Goal: Feedback & Contribution: Leave review/rating

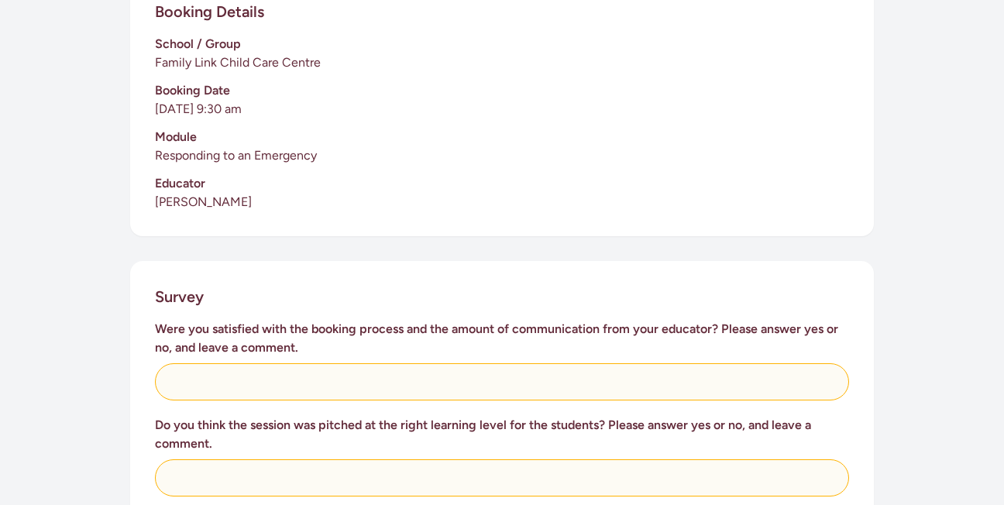
scroll to position [620, 0]
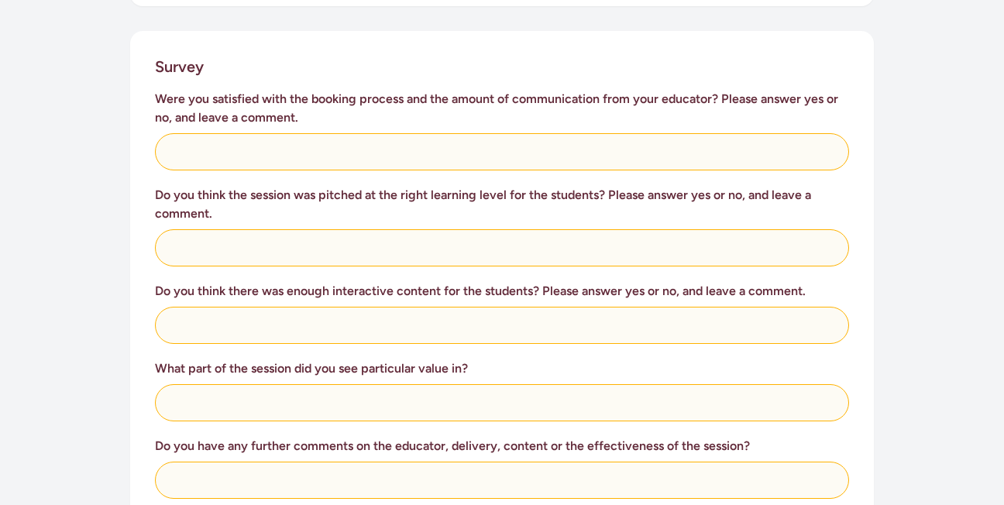
click at [477, 156] on div "Were you satisfied with the booking process and the amount of communication fro…" at bounding box center [502, 452] width 694 height 724
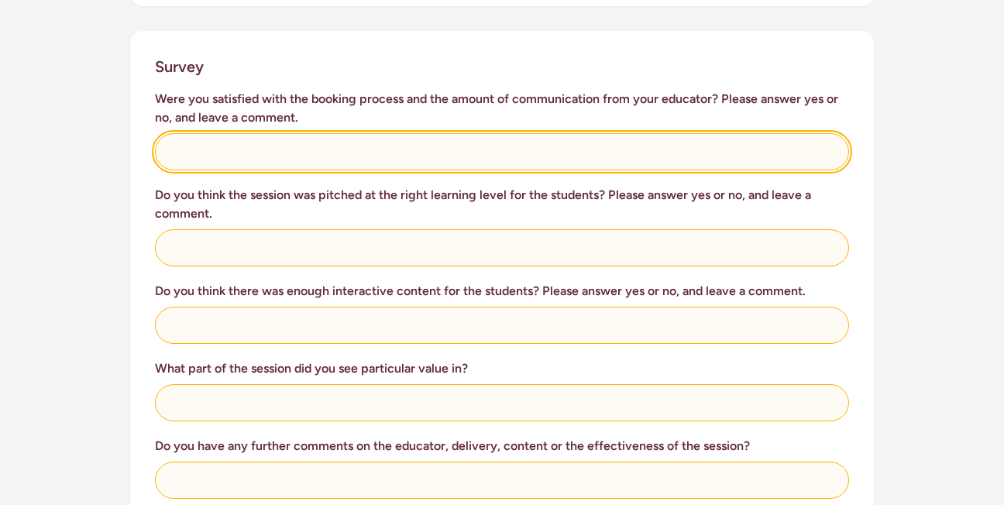
click at [473, 147] on input "text" at bounding box center [502, 151] width 694 height 37
drag, startPoint x: 249, startPoint y: 141, endPoint x: 128, endPoint y: 95, distance: 130.2
click at [128, 95] on div "This survey is for teachers to provide feedback on the St [PERSON_NAME] in Scho…" at bounding box center [501, 233] width 793 height 1335
type input "Yes!"
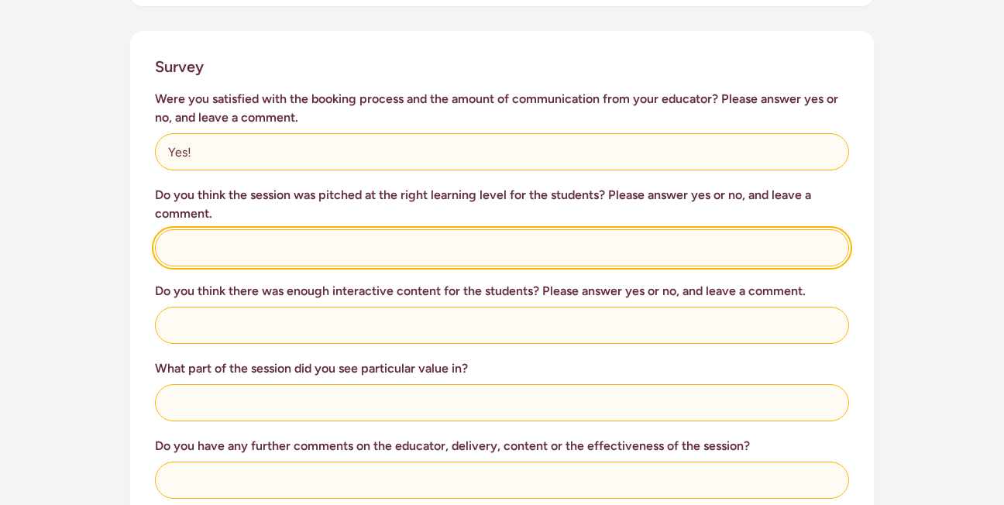
click at [193, 229] on input "text" at bounding box center [502, 247] width 694 height 37
paste input "Yes!"
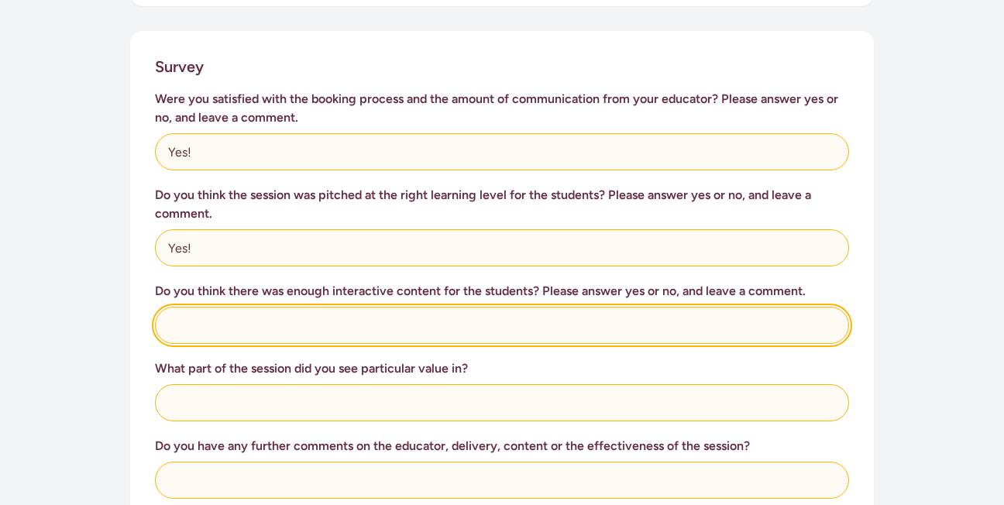
click at [253, 307] on input "text" at bounding box center [502, 325] width 694 height 37
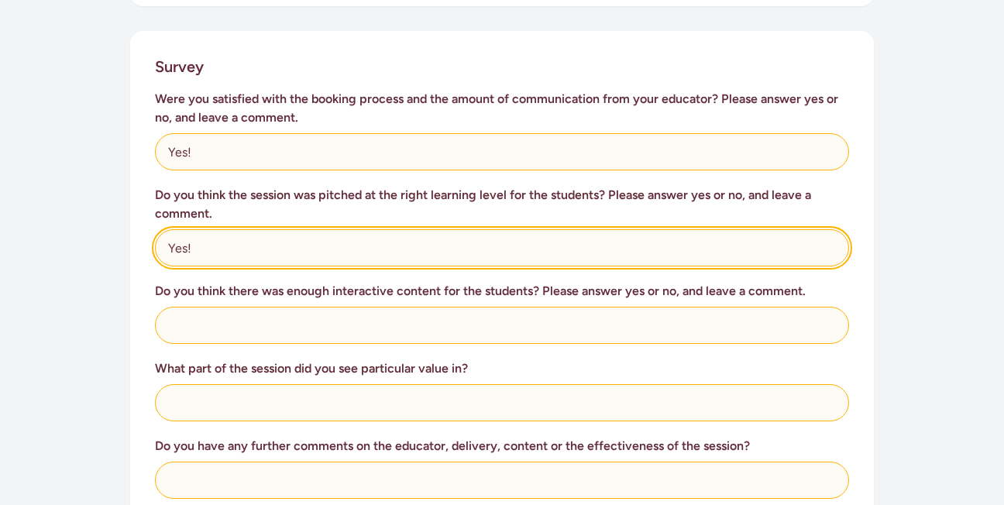
click at [263, 230] on input "Yes!" at bounding box center [502, 247] width 694 height 37
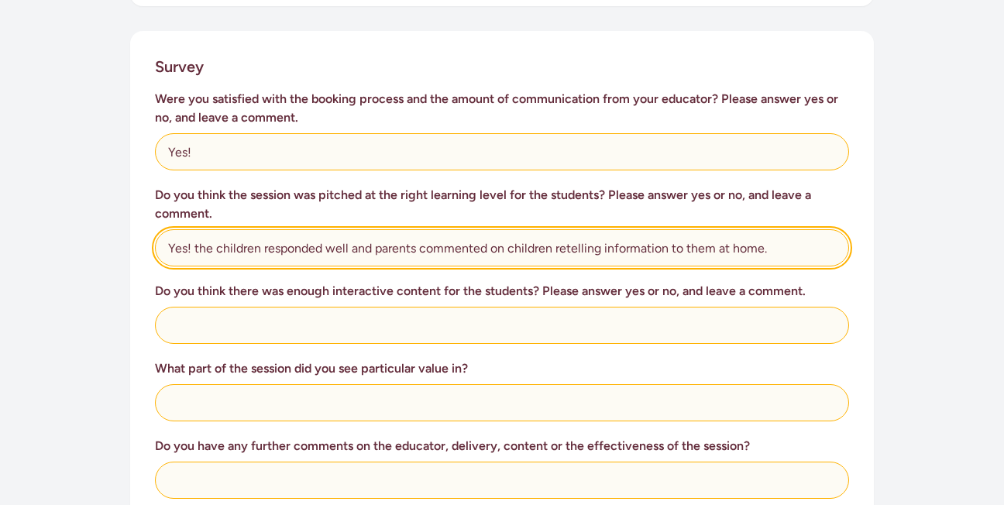
type input "Yes! the children responded well and parents commented on children retelling in…"
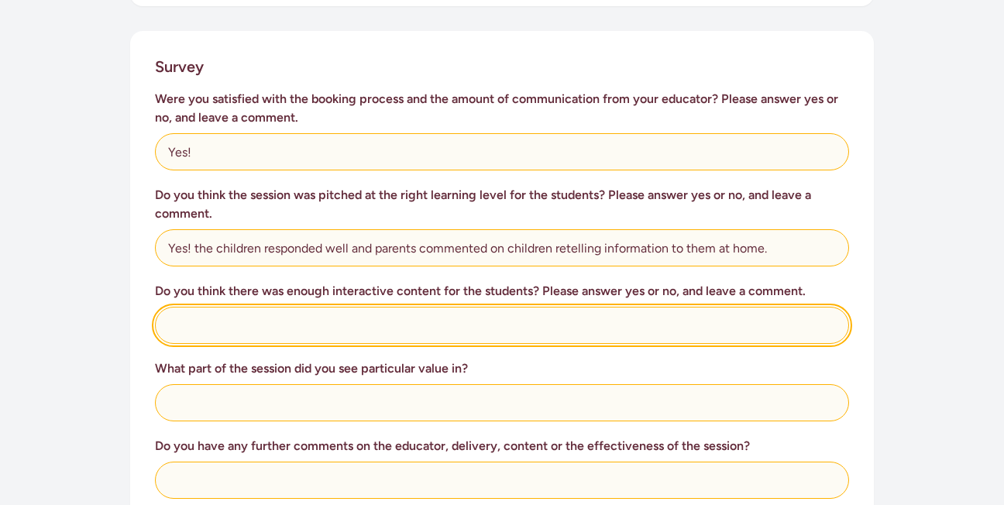
click at [499, 307] on input "text" at bounding box center [502, 325] width 694 height 37
click at [479, 307] on input "Yes, they loved everything av" at bounding box center [502, 325] width 694 height 37
type input "Yes, they loved everything available"
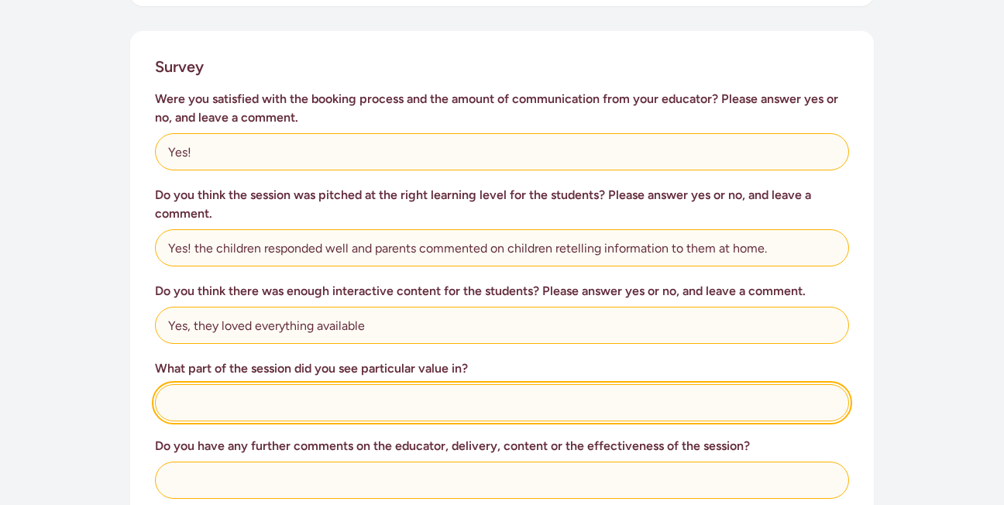
click at [364, 384] on input "text" at bounding box center [502, 402] width 694 height 37
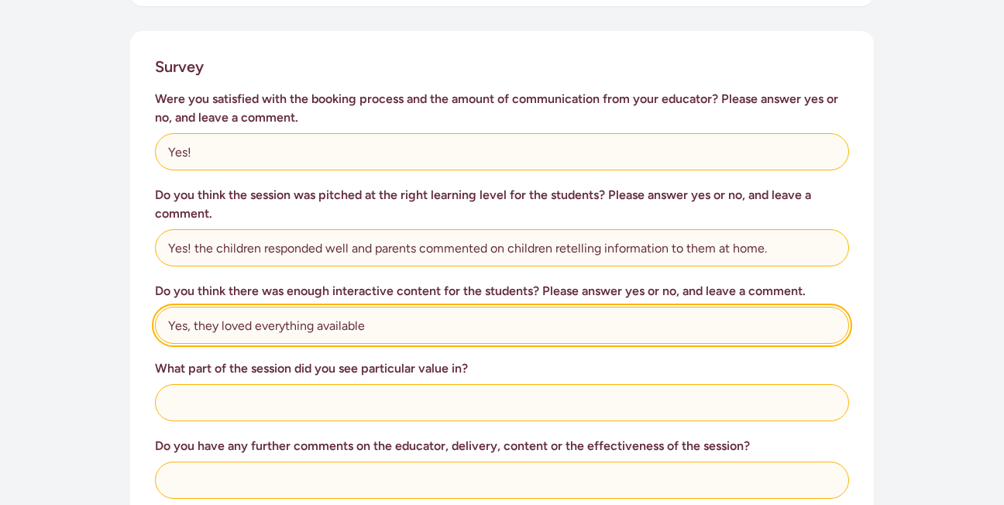
drag, startPoint x: 382, startPoint y: 311, endPoint x: 368, endPoint y: 317, distance: 15.3
click at [364, 317] on input "Yes, they loved everything available" at bounding box center [502, 325] width 694 height 37
click at [369, 317] on input "Yes, they loved everything available" at bounding box center [502, 325] width 694 height 37
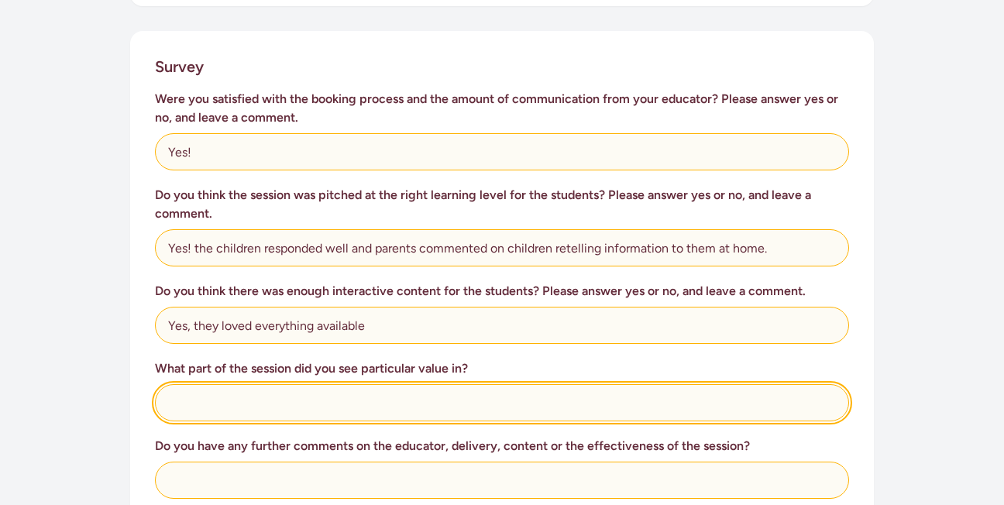
click at [303, 384] on input "text" at bounding box center [502, 402] width 694 height 37
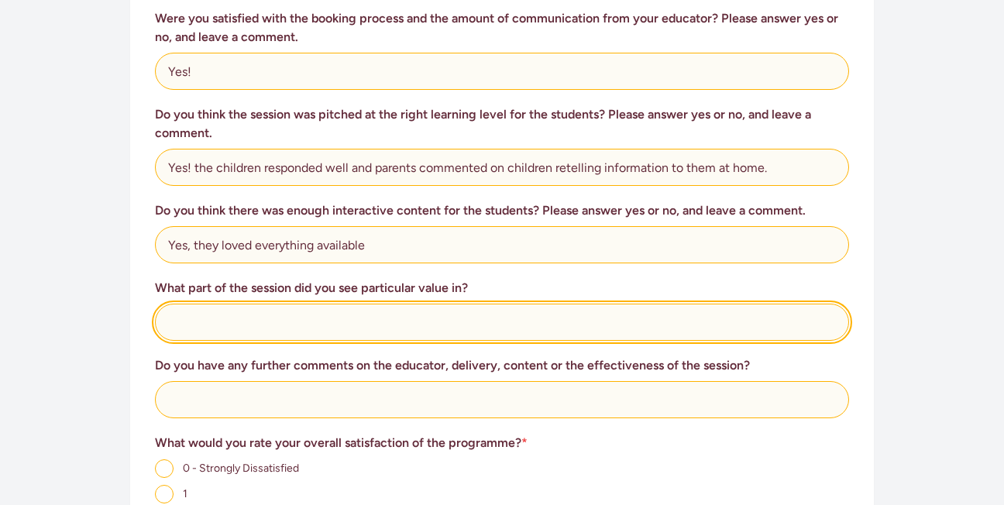
scroll to position [775, 0]
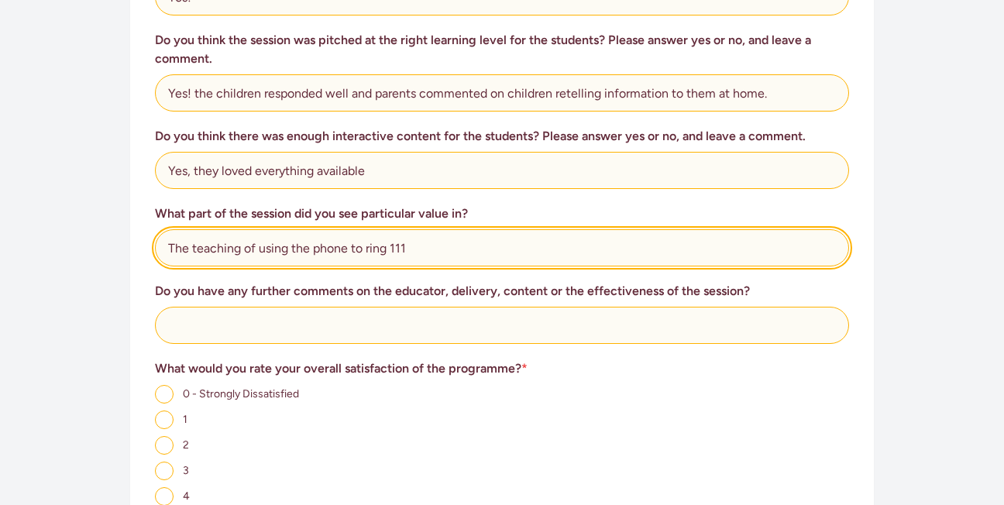
type input "The teaching of using the phone to ring 111"
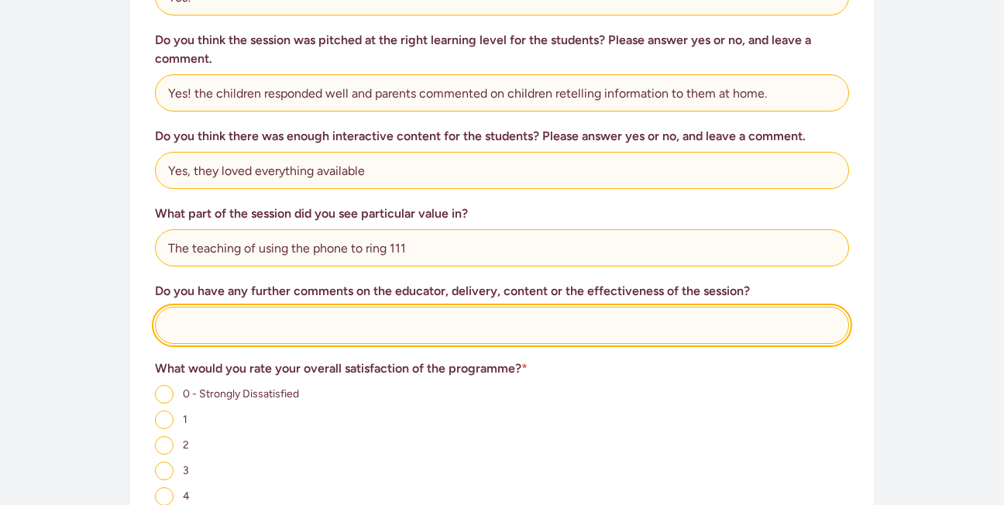
click at [299, 307] on input "text" at bounding box center [502, 325] width 694 height 37
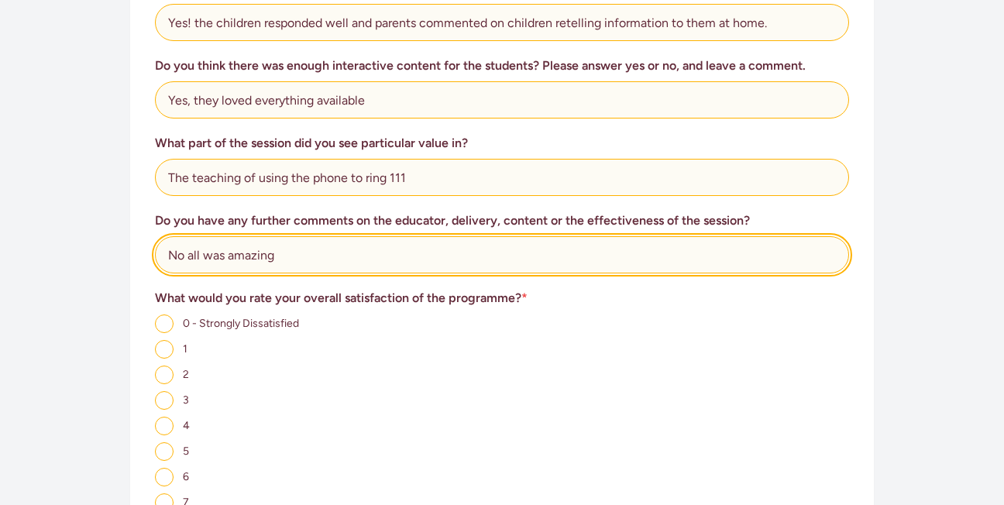
scroll to position [1007, 0]
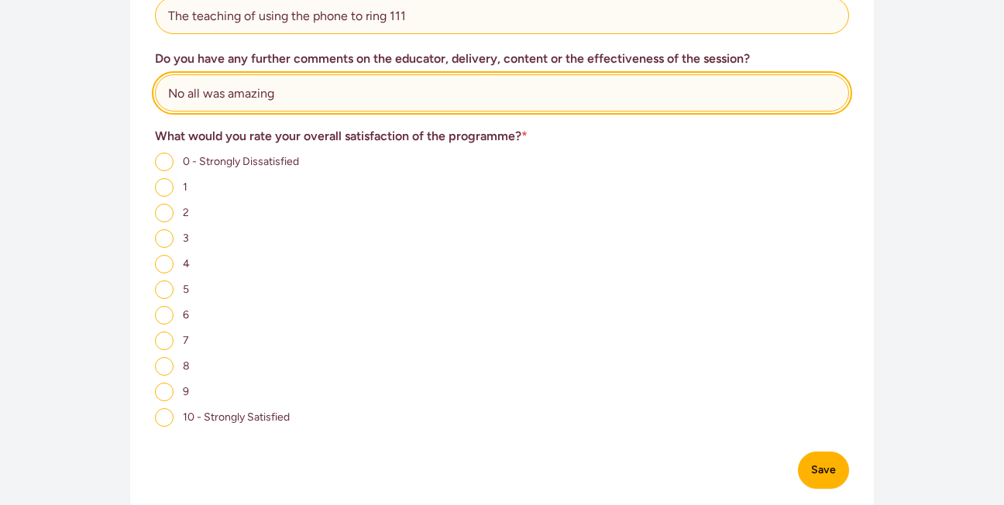
type input "No all was amazing"
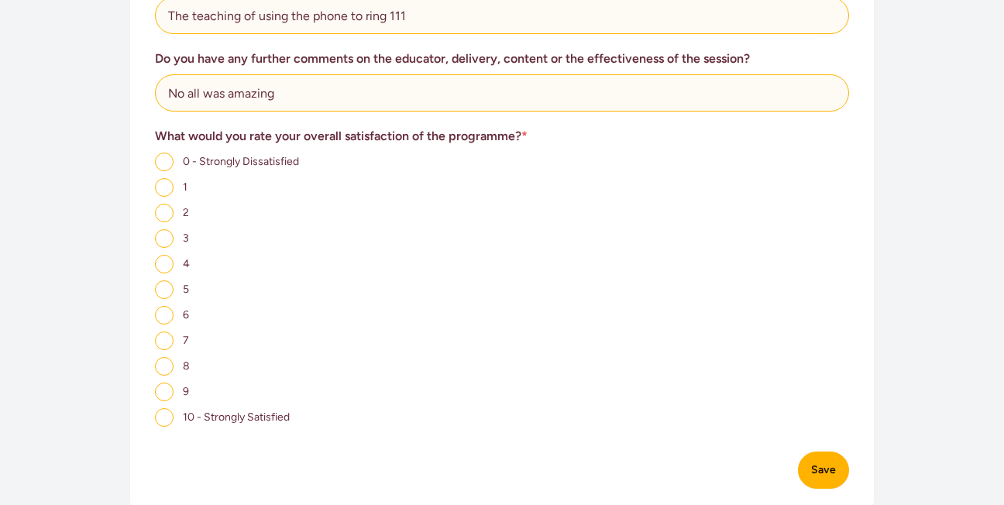
click at [174, 409] on label "10 - Strongly Satisfied" at bounding box center [222, 416] width 135 height 15
click at [174, 408] on input "10 - Strongly Satisfied" at bounding box center [164, 417] width 19 height 19
radio input "true"
click at [827, 454] on button "Save" at bounding box center [823, 470] width 51 height 37
